Goal: Information Seeking & Learning: Understand process/instructions

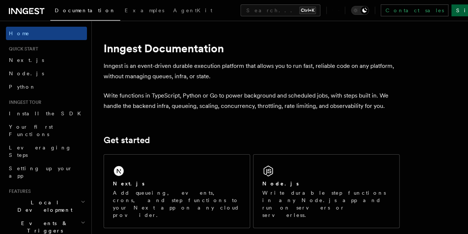
click at [452, 10] on link "Sign Up" at bounding box center [476, 10] width 49 height 12
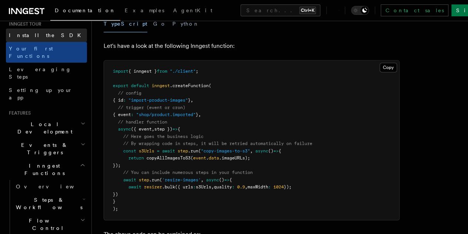
scroll to position [79, 0]
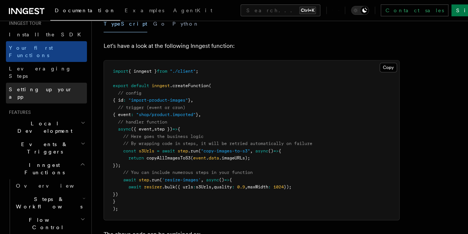
click at [54, 85] on span "Setting up your app" at bounding box center [48, 92] width 78 height 15
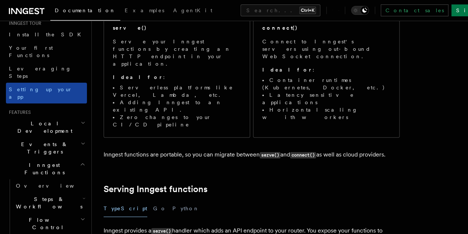
scroll to position [108, 0]
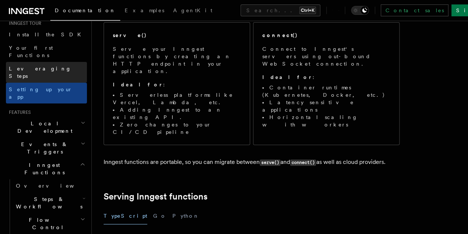
click at [59, 62] on link "Leveraging Steps" at bounding box center [46, 72] width 81 height 21
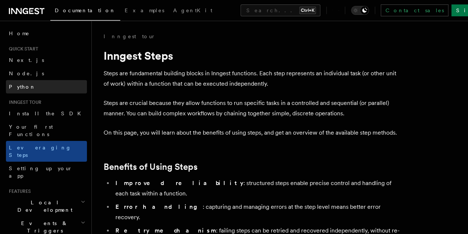
click at [44, 83] on link "Python" at bounding box center [46, 86] width 81 height 13
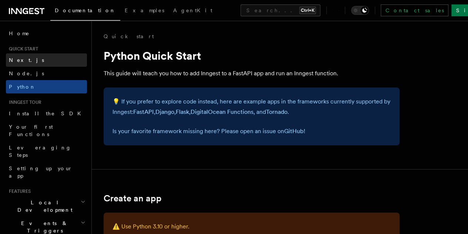
click at [51, 60] on link "Next.js" at bounding box center [46, 59] width 81 height 13
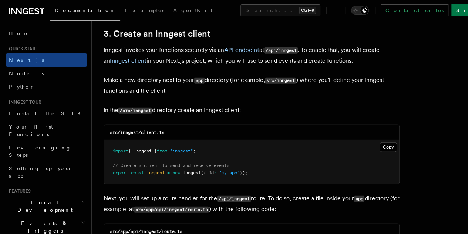
scroll to position [876, 0]
click at [380, 142] on button "Copy Copied" at bounding box center [388, 147] width 17 height 10
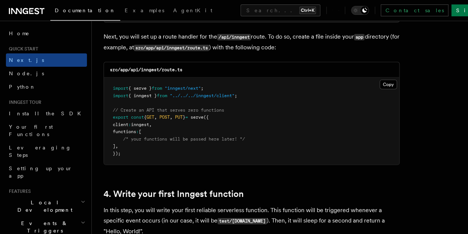
scroll to position [1037, 0]
click at [380, 79] on button "Copy Copied" at bounding box center [388, 84] width 17 height 10
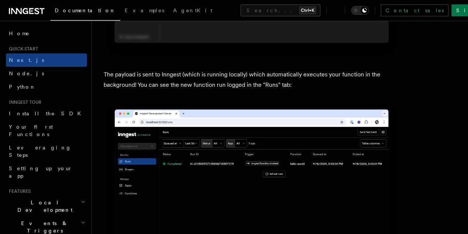
scroll to position [2474, 0]
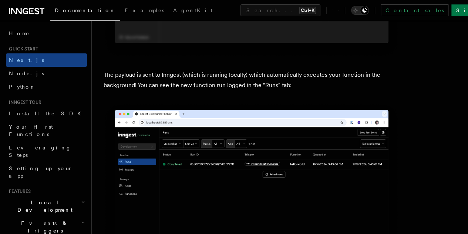
click at [204, 152] on img at bounding box center [252, 195] width 296 height 186
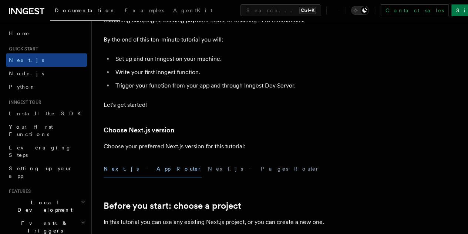
scroll to position [0, 0]
